Goal: Transaction & Acquisition: Purchase product/service

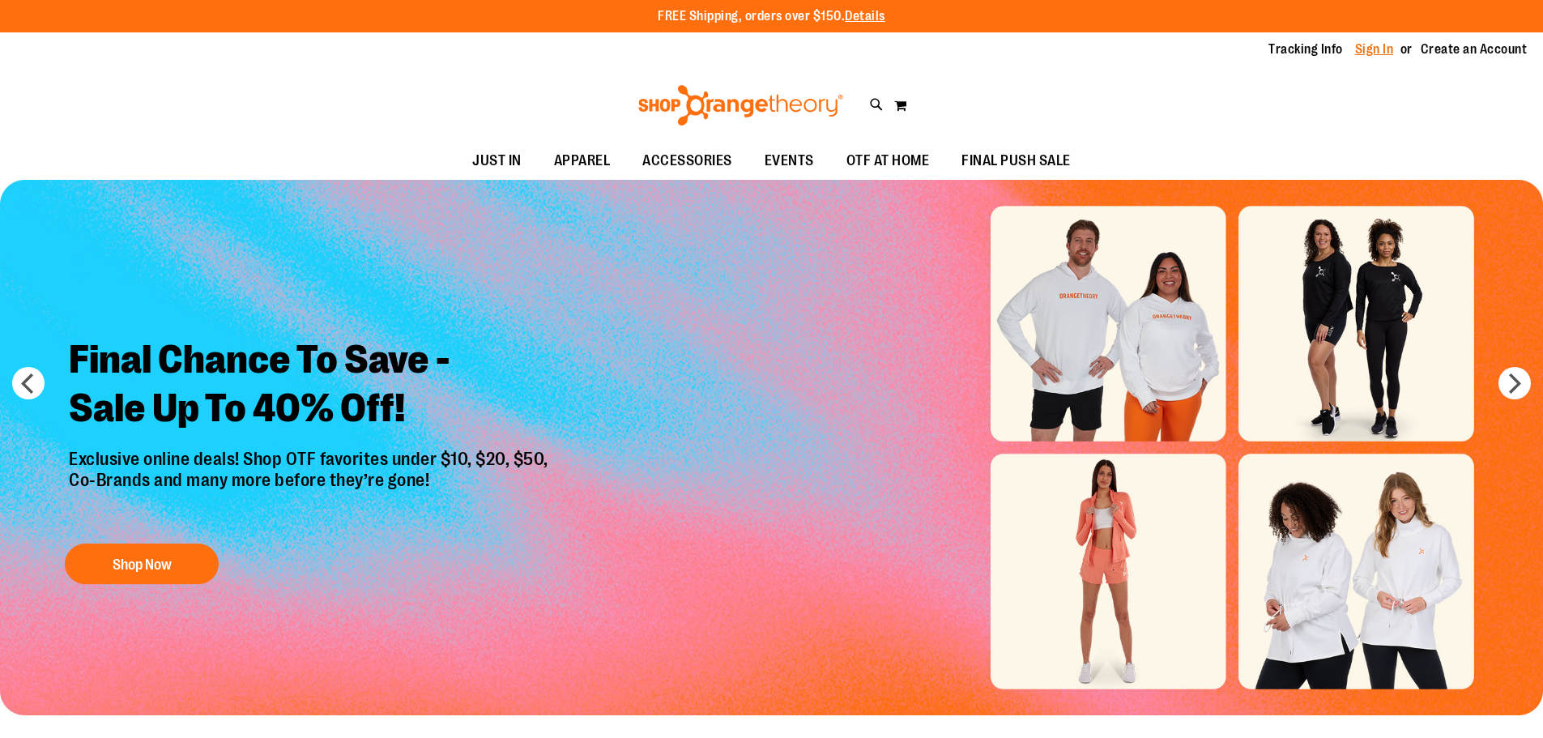
click at [1377, 45] on link "Sign In" at bounding box center [1374, 49] width 39 height 18
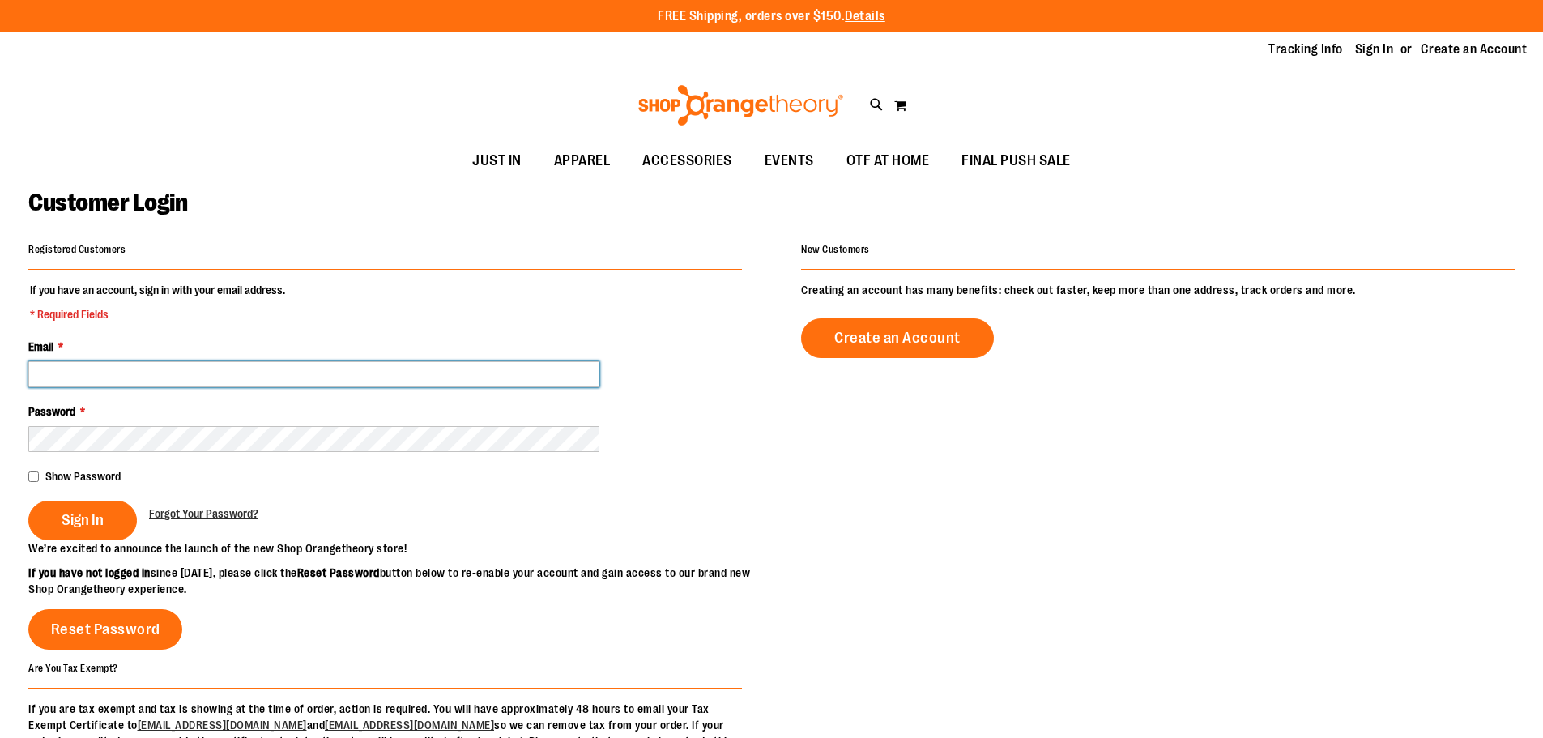
click at [93, 378] on input "Email *" at bounding box center [313, 374] width 571 height 26
type input "**********"
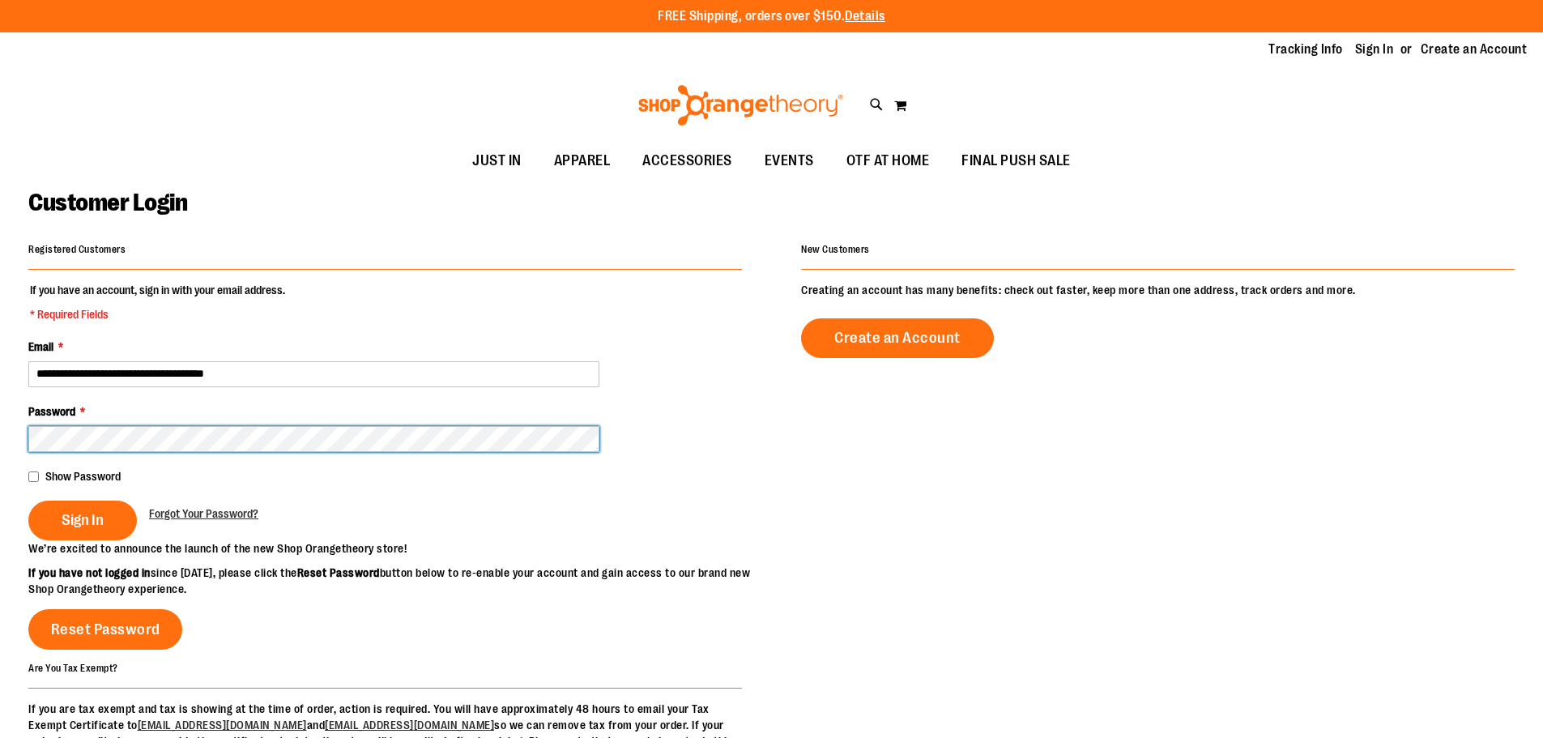
click at [28, 501] on button "Sign In" at bounding box center [82, 521] width 109 height 40
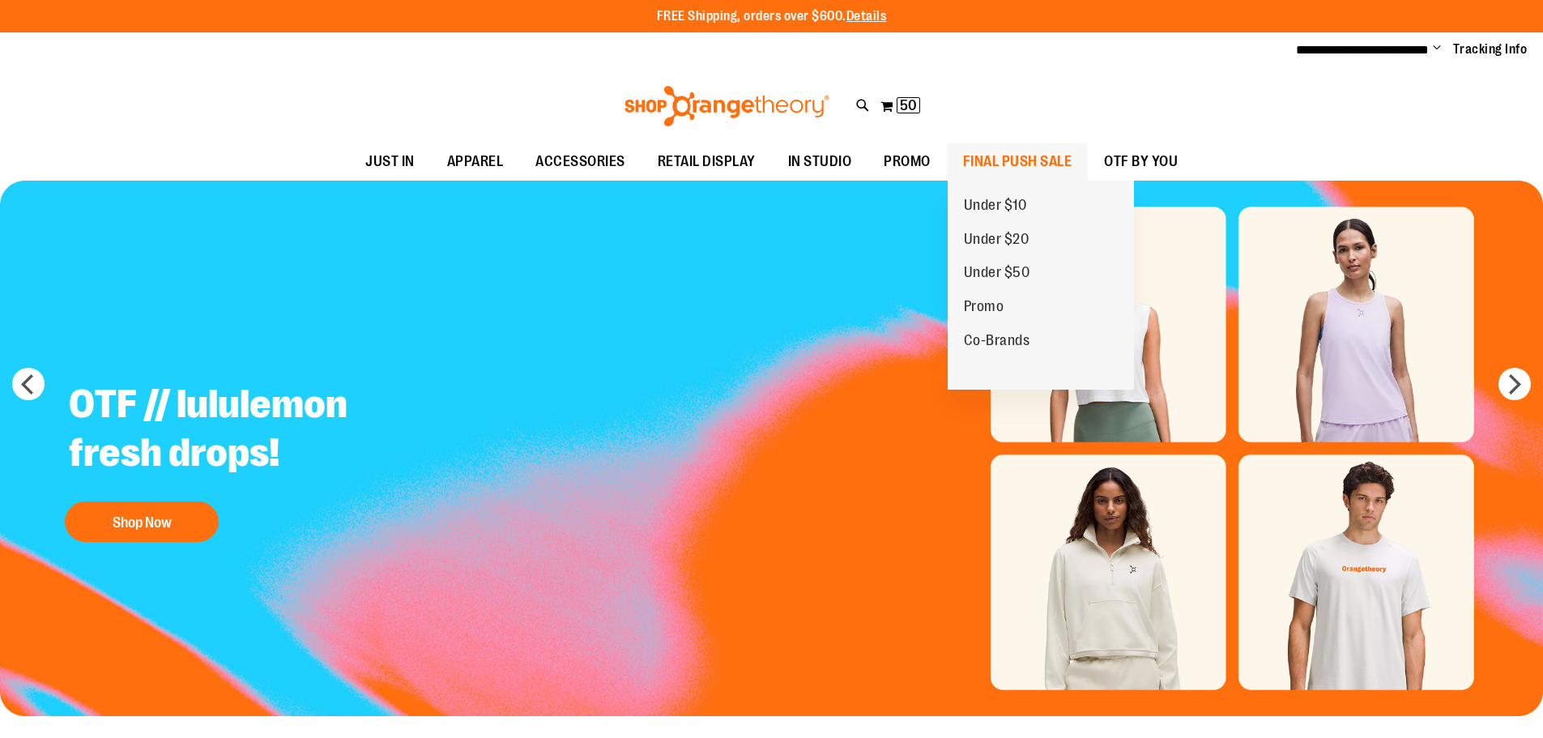
click at [1016, 150] on span "FINAL PUSH SALE" at bounding box center [1017, 161] width 109 height 36
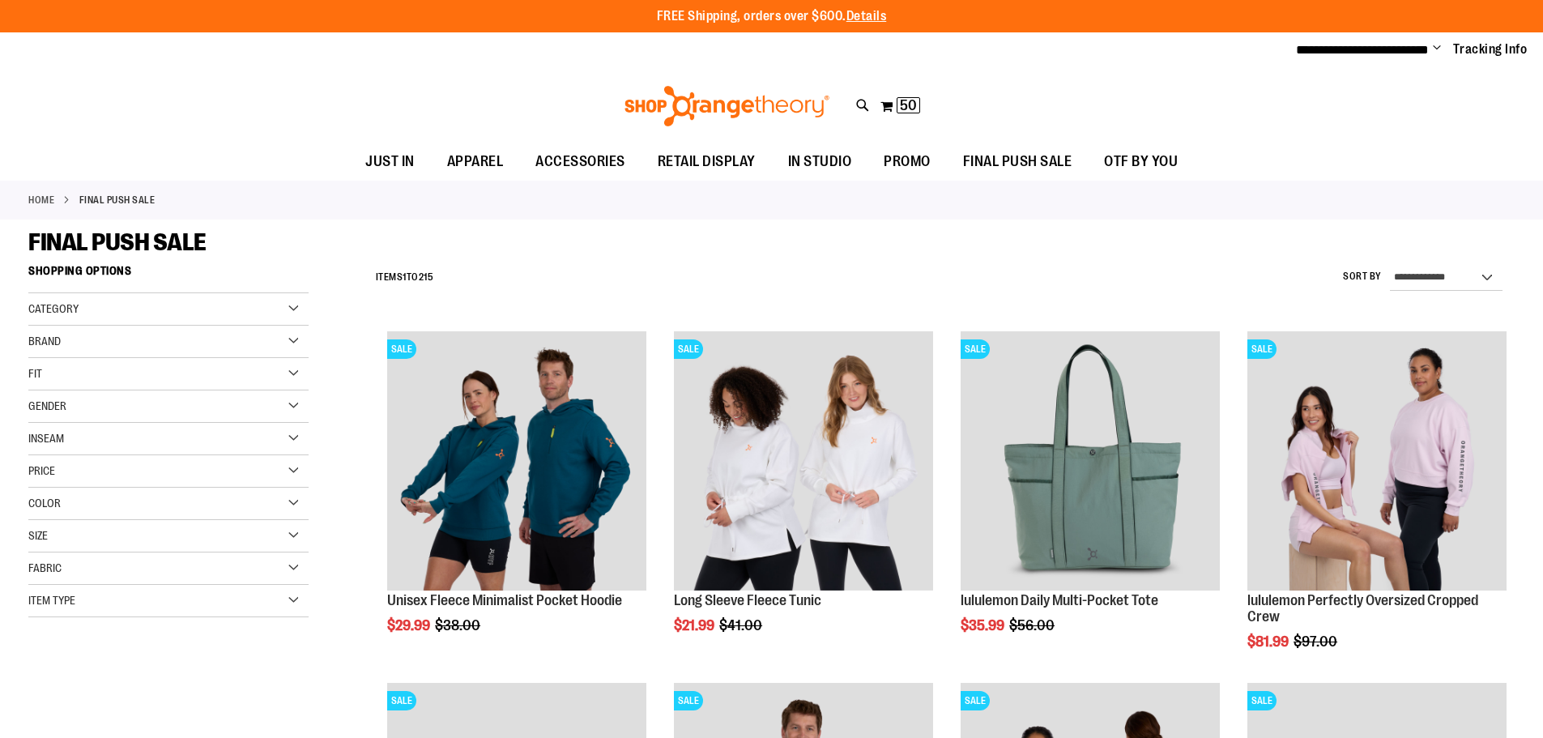
click at [299, 535] on div "Size" at bounding box center [168, 536] width 280 height 32
click at [96, 578] on div "M" at bounding box center [101, 577] width 24 height 24
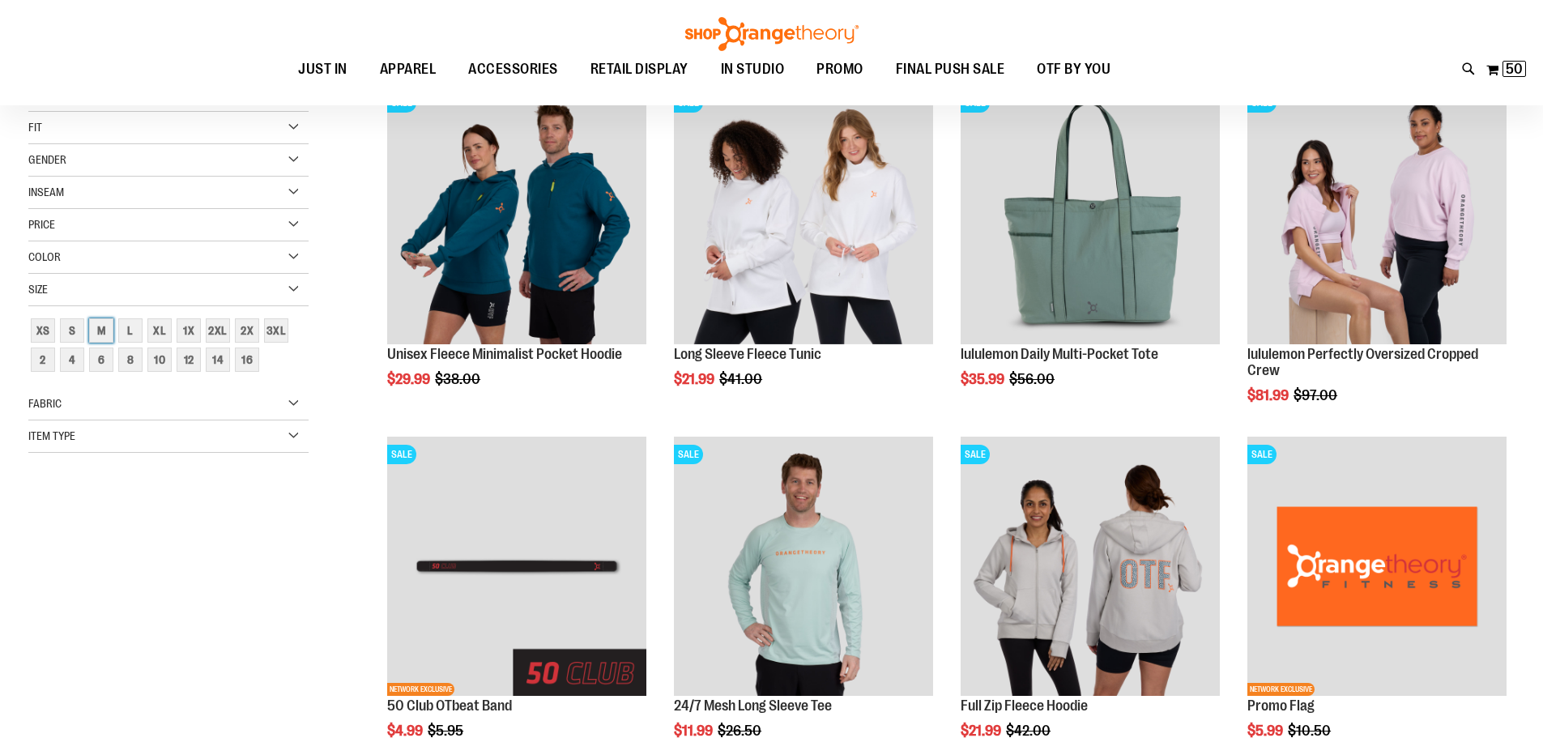
scroll to position [256, 0]
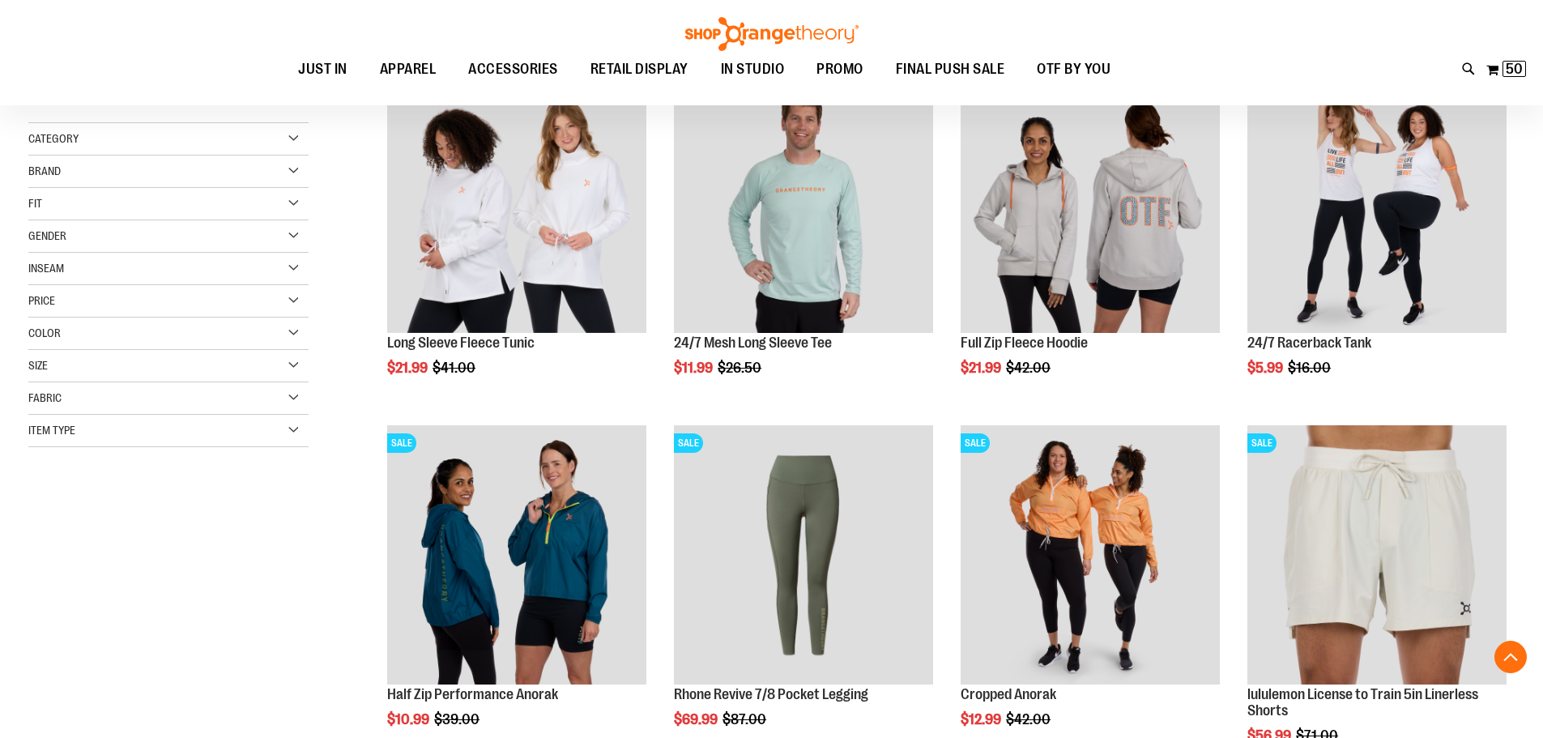
click at [295, 360] on div "Size" at bounding box center [168, 366] width 280 height 32
click at [126, 437] on div "8" at bounding box center [130, 436] width 24 height 24
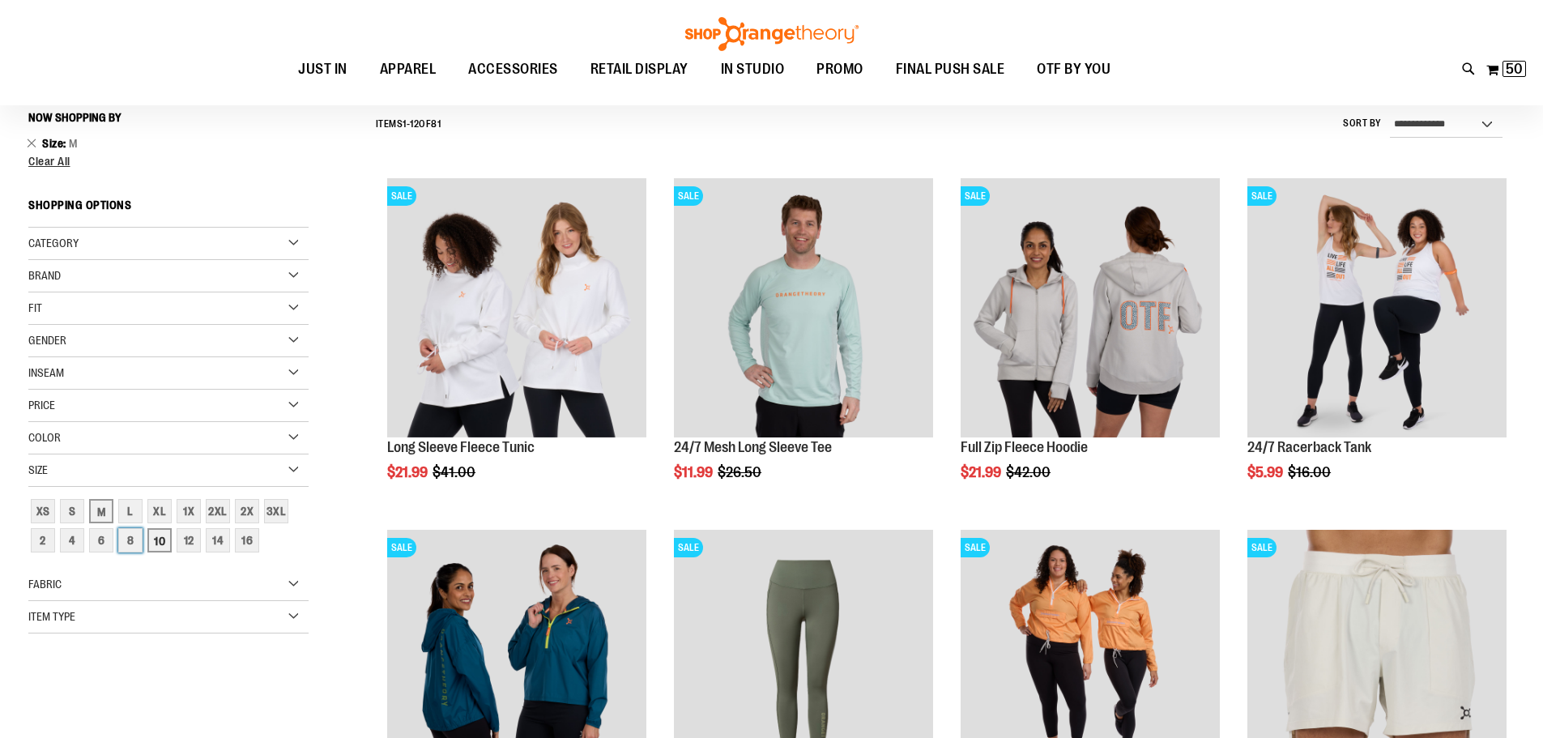
scroll to position [151, 0]
click at [157, 539] on div "10" at bounding box center [159, 541] width 24 height 24
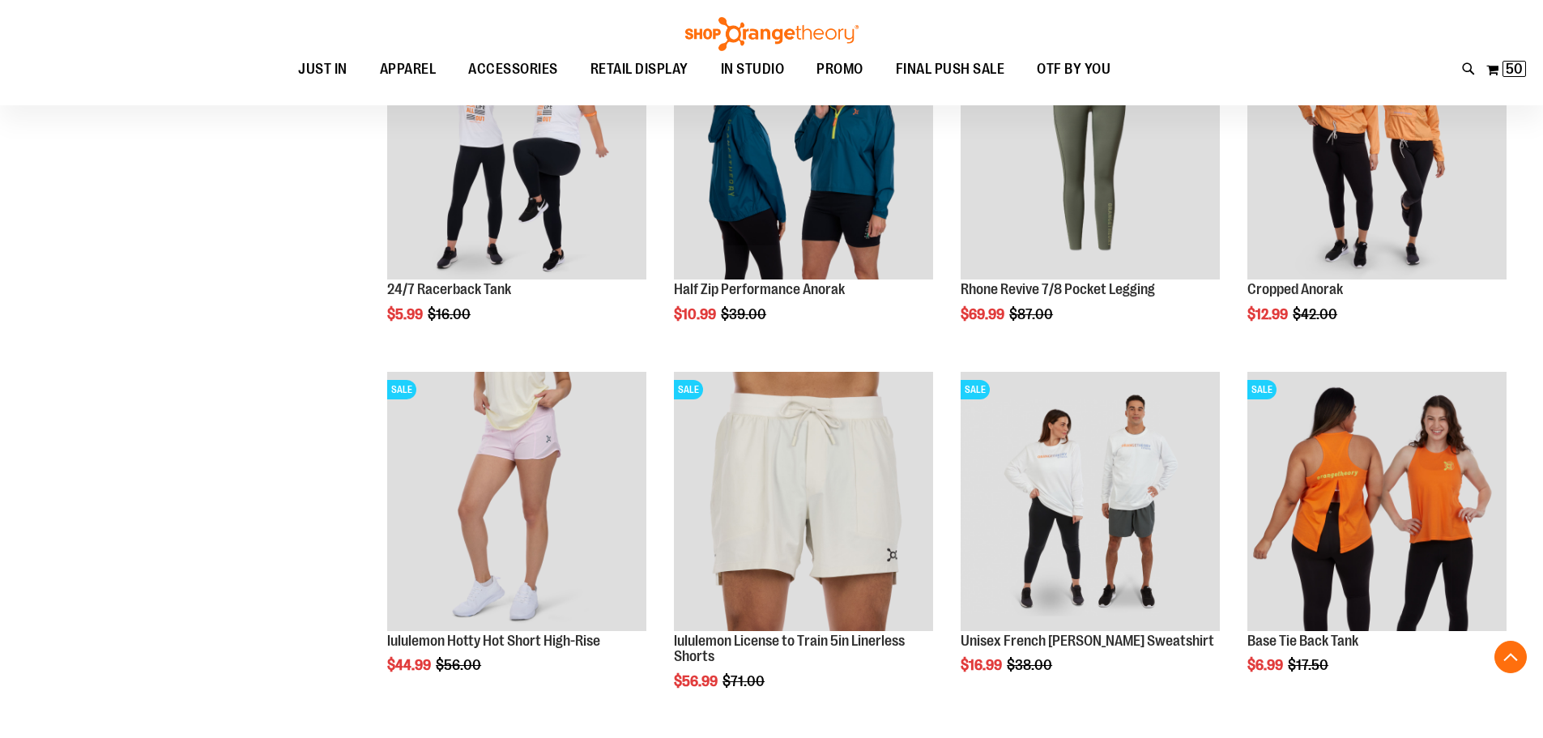
scroll to position [718, 0]
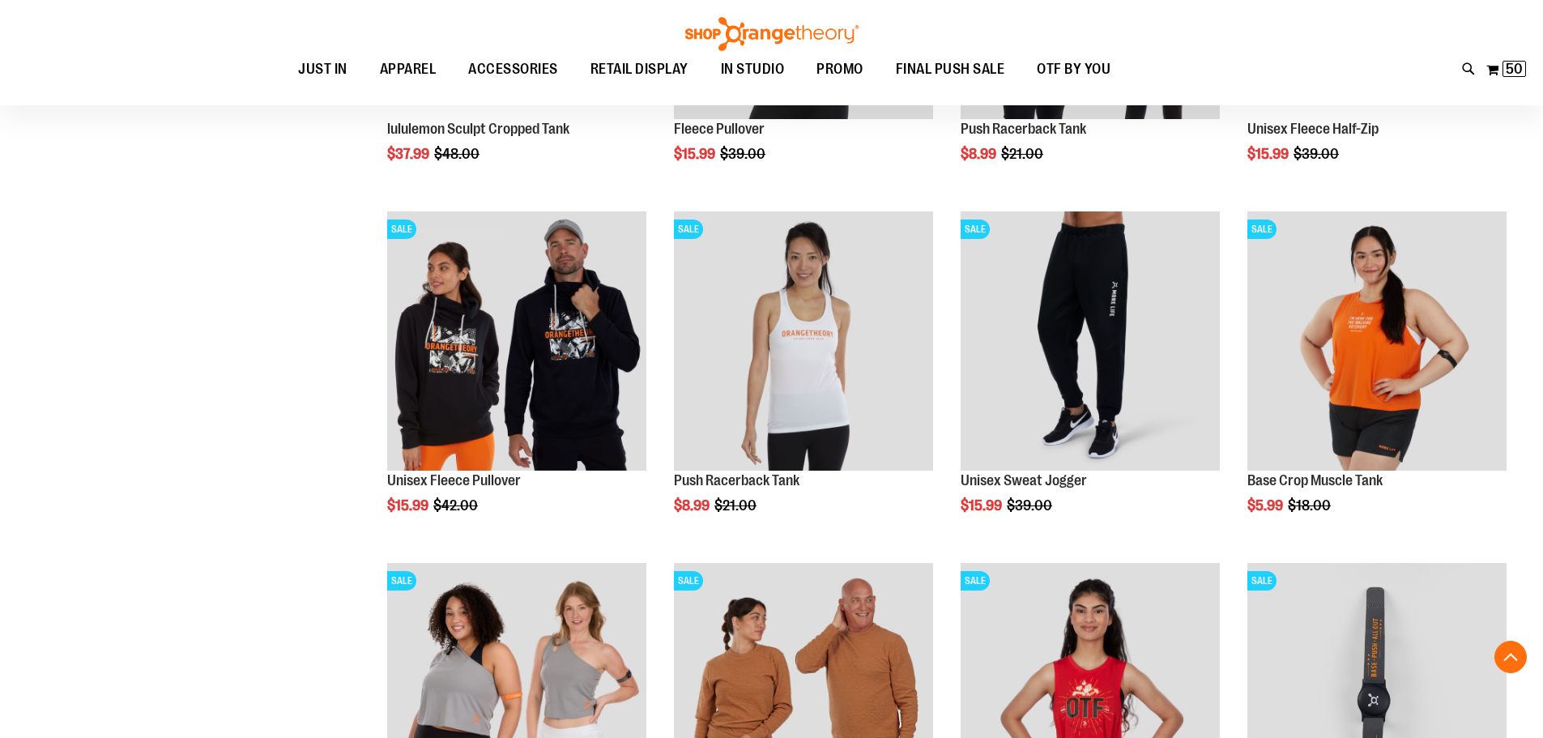
scroll to position [1528, 0]
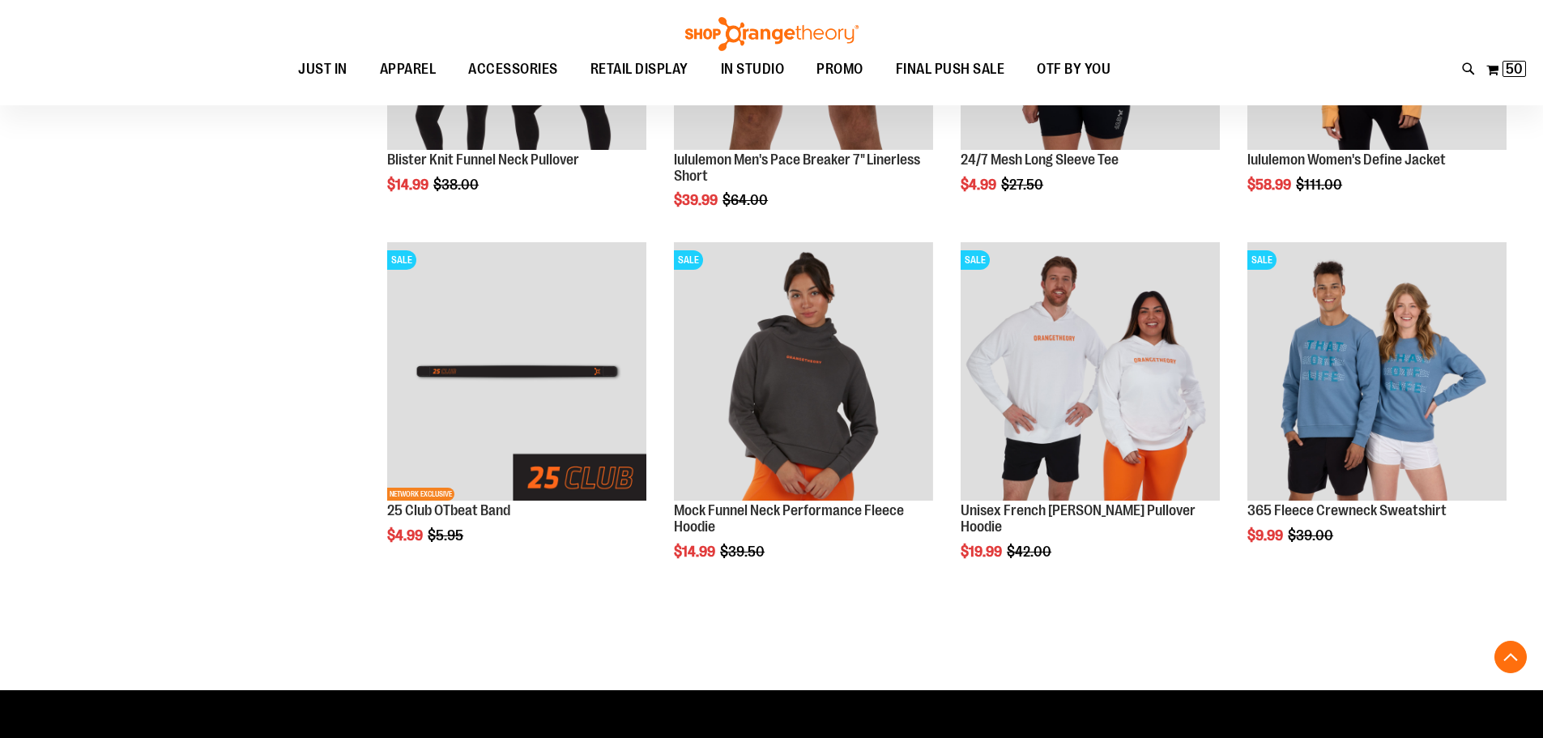
scroll to position [2904, 0]
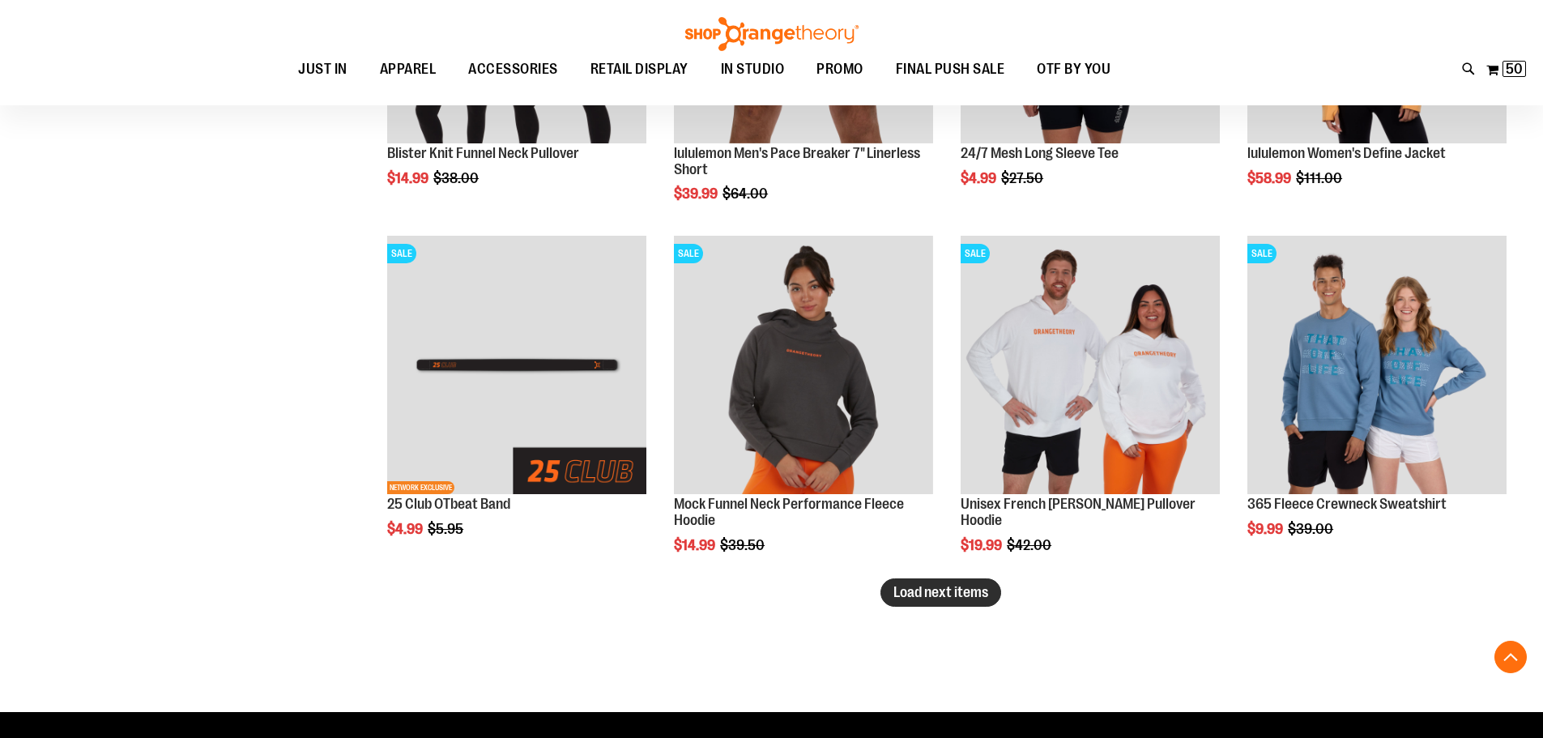
click at [911, 599] on span "Load next items" at bounding box center [940, 592] width 95 height 16
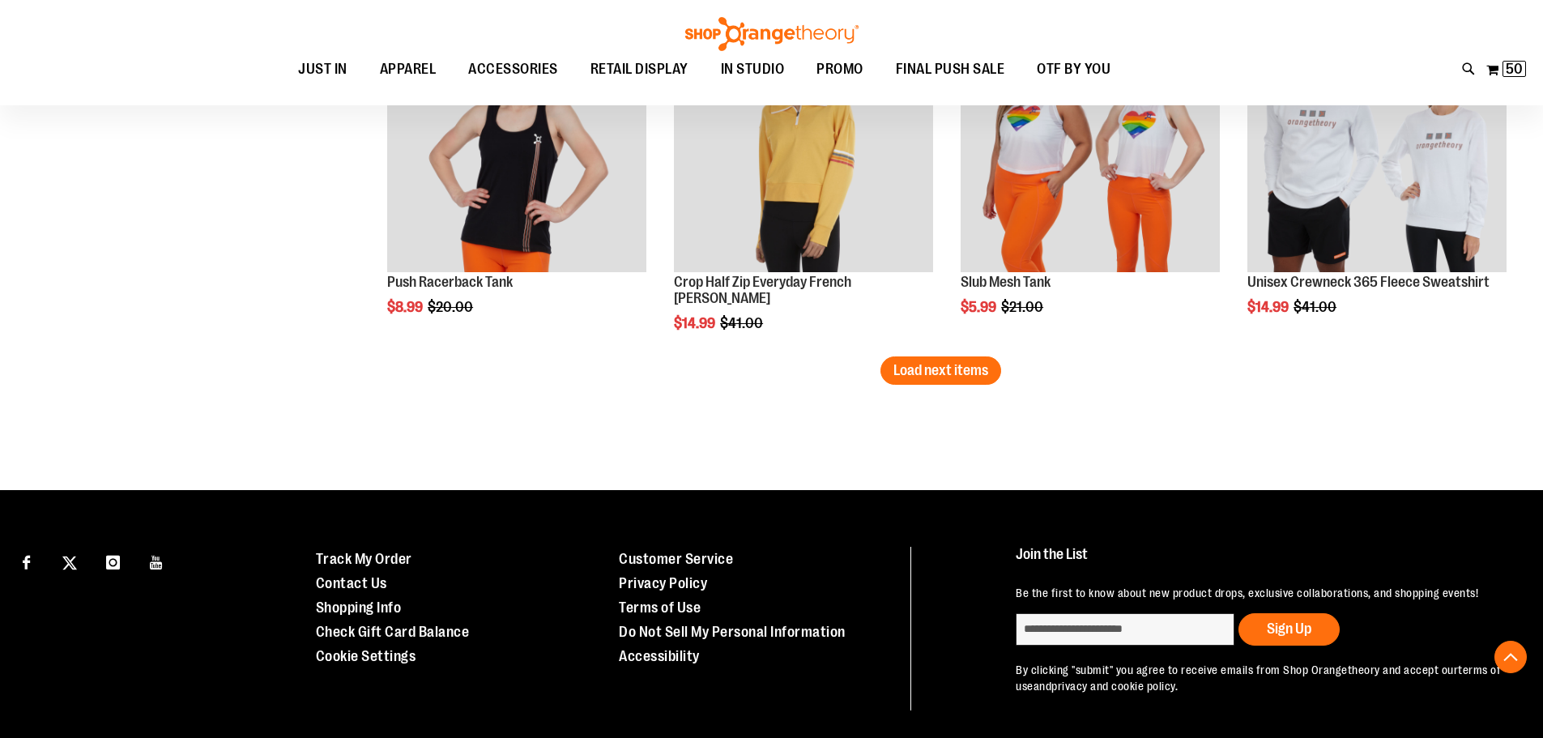
scroll to position [4200, 0]
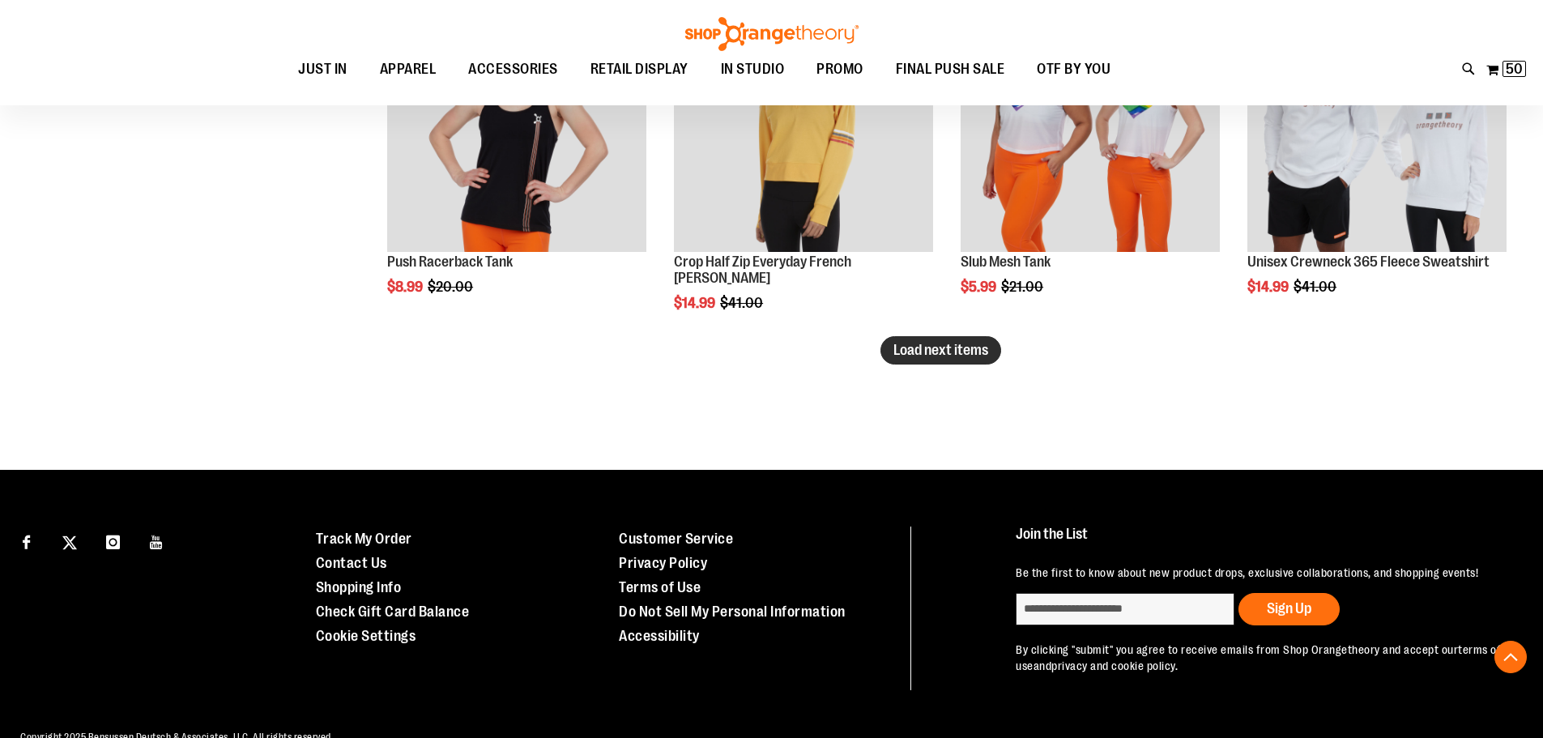
drag, startPoint x: 934, startPoint y: 356, endPoint x: 909, endPoint y: 361, distance: 25.7
click at [933, 356] on span "Load next items" at bounding box center [940, 350] width 95 height 16
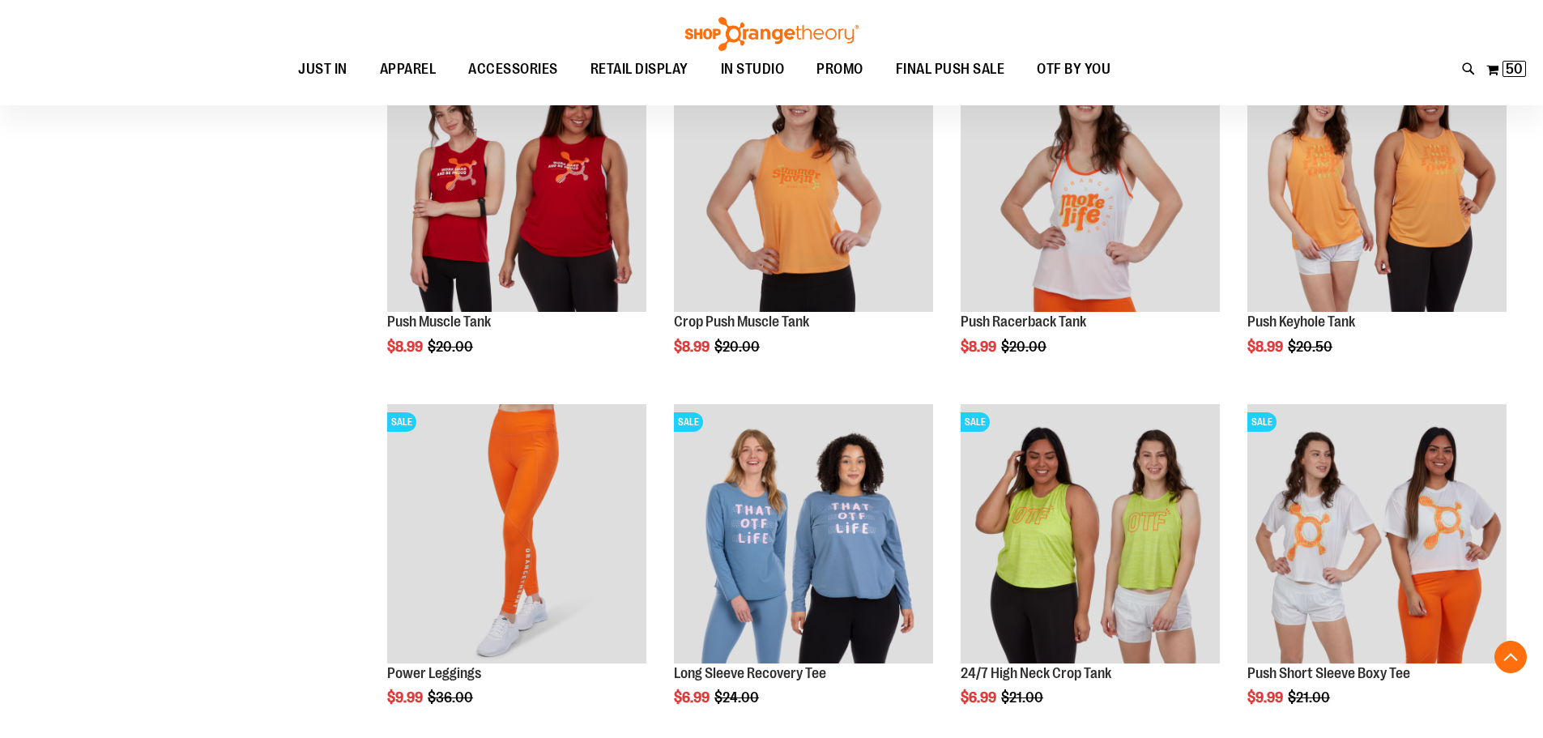
scroll to position [4524, 0]
